Goal: Feedback & Contribution: Leave review/rating

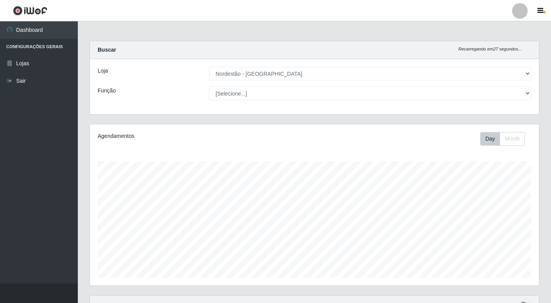
select select "454"
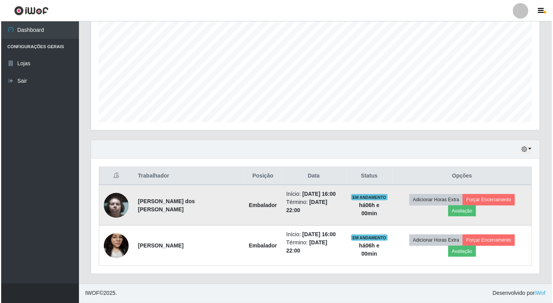
scroll to position [161, 449]
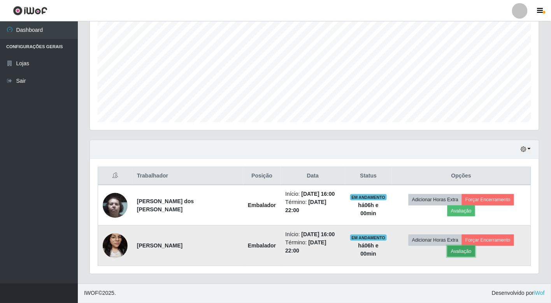
click at [457, 254] on button "Avaliação" at bounding box center [461, 251] width 28 height 11
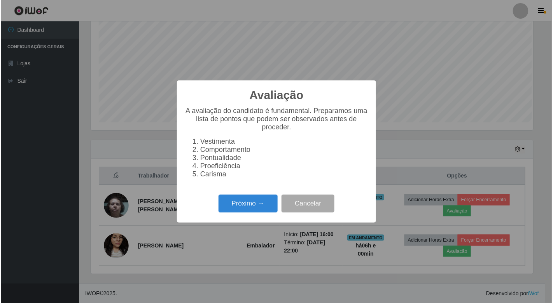
scroll to position [161, 444]
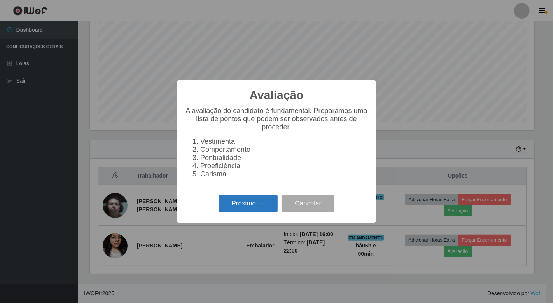
click at [271, 208] on button "Próximo →" at bounding box center [248, 204] width 59 height 18
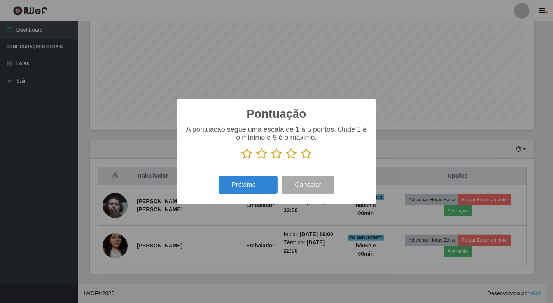
scroll to position [388851, 388568]
click at [306, 154] on icon at bounding box center [306, 154] width 11 height 12
click at [301, 160] on input "radio" at bounding box center [301, 160] width 0 height 0
click at [259, 187] on button "Próximo →" at bounding box center [248, 185] width 59 height 18
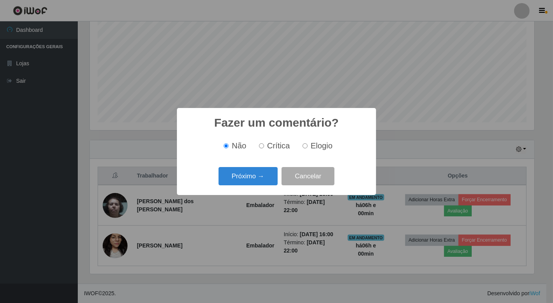
drag, startPoint x: 304, startPoint y: 147, endPoint x: 284, endPoint y: 168, distance: 29.2
click at [304, 148] on input "Elogio" at bounding box center [305, 146] width 5 height 5
radio input "true"
click at [270, 175] on button "Próximo →" at bounding box center [248, 176] width 59 height 18
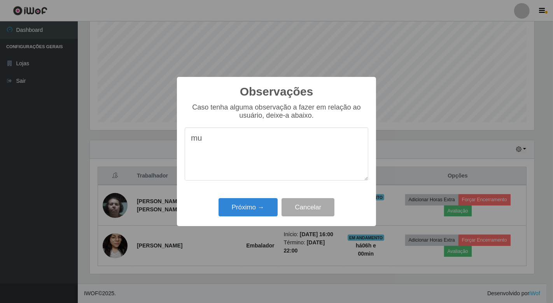
type textarea "m"
type textarea "excelente proficional"
click at [233, 209] on button "Próximo →" at bounding box center [248, 207] width 59 height 18
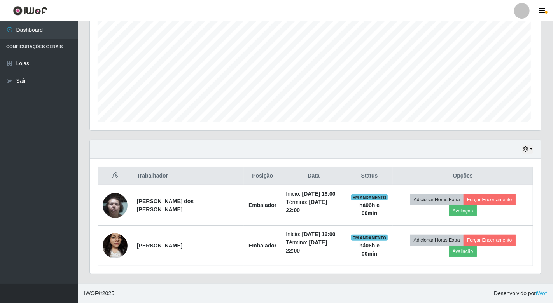
scroll to position [161, 449]
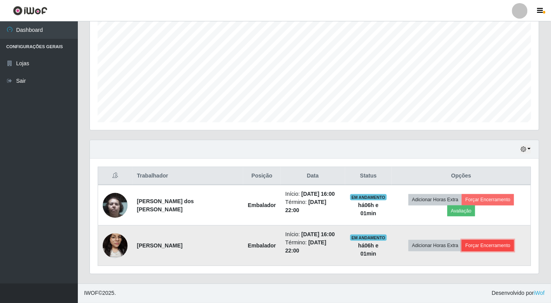
click at [493, 244] on button "Forçar Encerramento" at bounding box center [488, 245] width 52 height 11
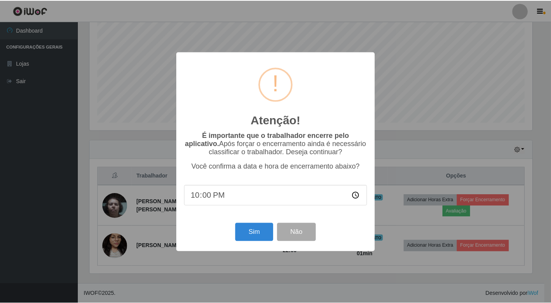
scroll to position [161, 444]
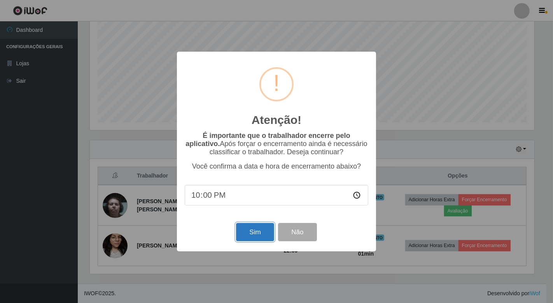
click at [237, 235] on button "Sim" at bounding box center [255, 232] width 38 height 18
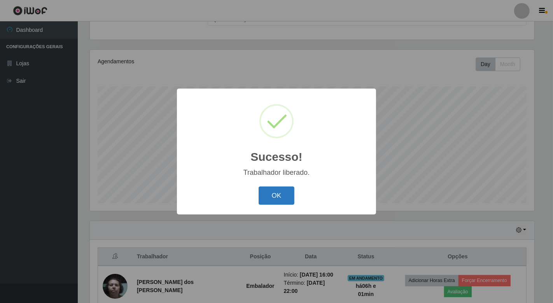
drag, startPoint x: 275, startPoint y: 184, endPoint x: 282, endPoint y: 192, distance: 10.5
click at [276, 184] on div "Sucesso! × Trabalhador liberado. OK Cancel" at bounding box center [276, 152] width 199 height 126
click at [279, 198] on button "OK" at bounding box center [277, 196] width 36 height 18
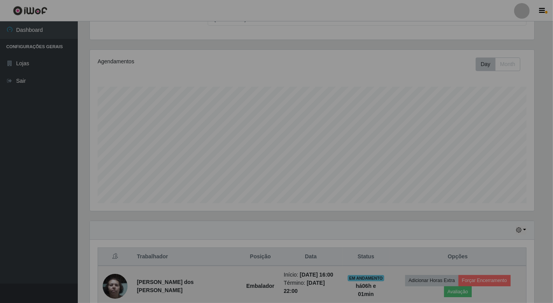
scroll to position [161, 449]
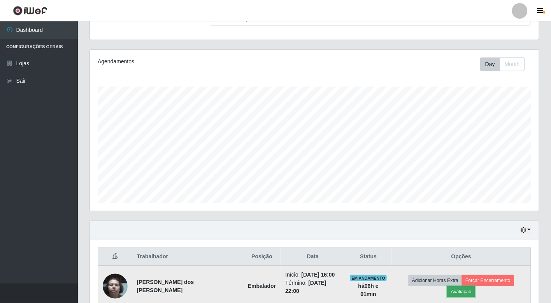
click at [457, 289] on button "Avaliação" at bounding box center [461, 292] width 28 height 11
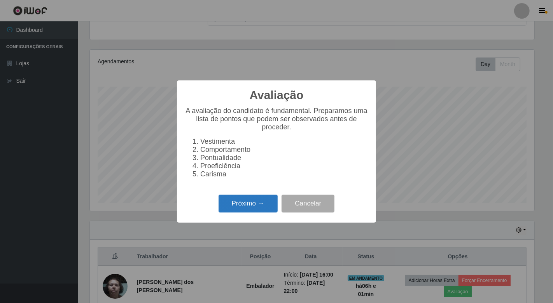
click at [235, 210] on button "Próximo →" at bounding box center [248, 204] width 59 height 18
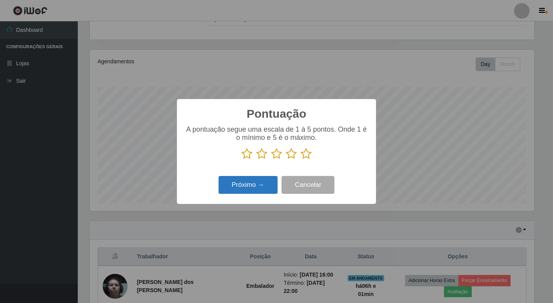
scroll to position [388851, 388568]
drag, startPoint x: 246, startPoint y: 152, endPoint x: 253, endPoint y: 177, distance: 25.0
click at [246, 153] on icon at bounding box center [247, 154] width 11 height 12
click at [242, 160] on input "radio" at bounding box center [242, 160] width 0 height 0
click at [254, 186] on button "Próximo →" at bounding box center [248, 185] width 59 height 18
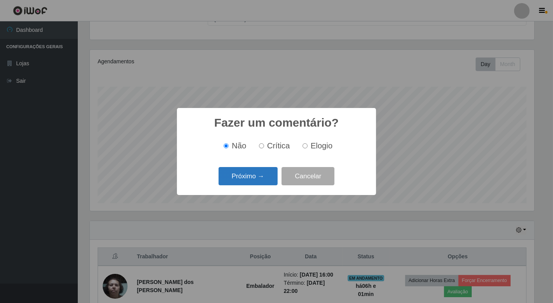
click at [261, 177] on button "Próximo →" at bounding box center [248, 176] width 59 height 18
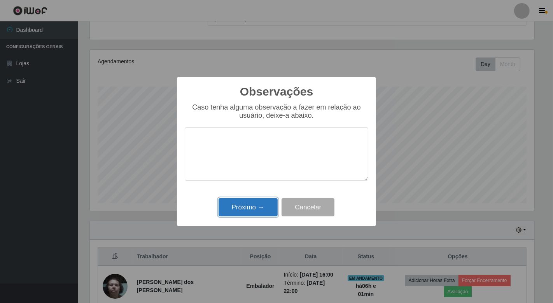
click at [268, 209] on button "Próximo →" at bounding box center [248, 207] width 59 height 18
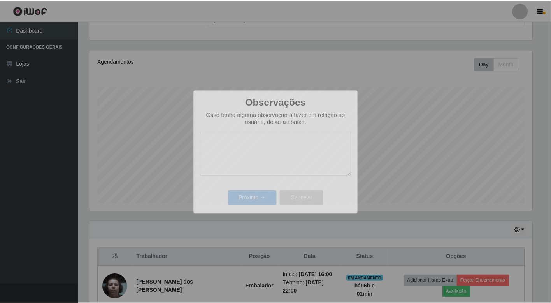
scroll to position [161, 449]
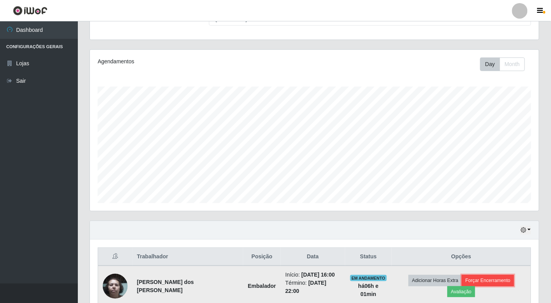
click at [489, 282] on button "Forçar Encerramento" at bounding box center [488, 280] width 52 height 11
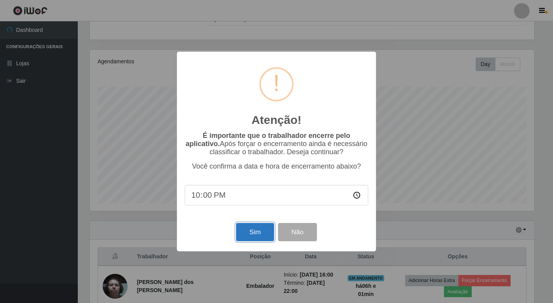
click at [259, 228] on button "Sim" at bounding box center [255, 232] width 38 height 18
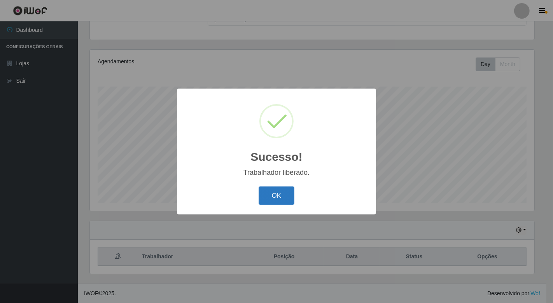
click at [286, 191] on button "OK" at bounding box center [277, 196] width 36 height 18
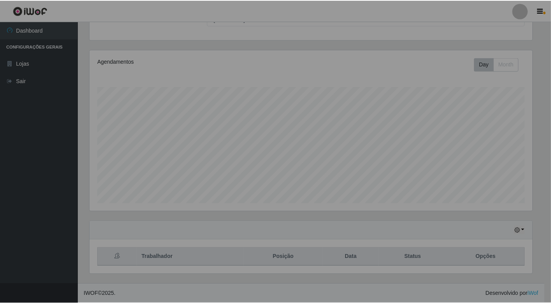
scroll to position [161, 449]
